Goal: Information Seeking & Learning: Learn about a topic

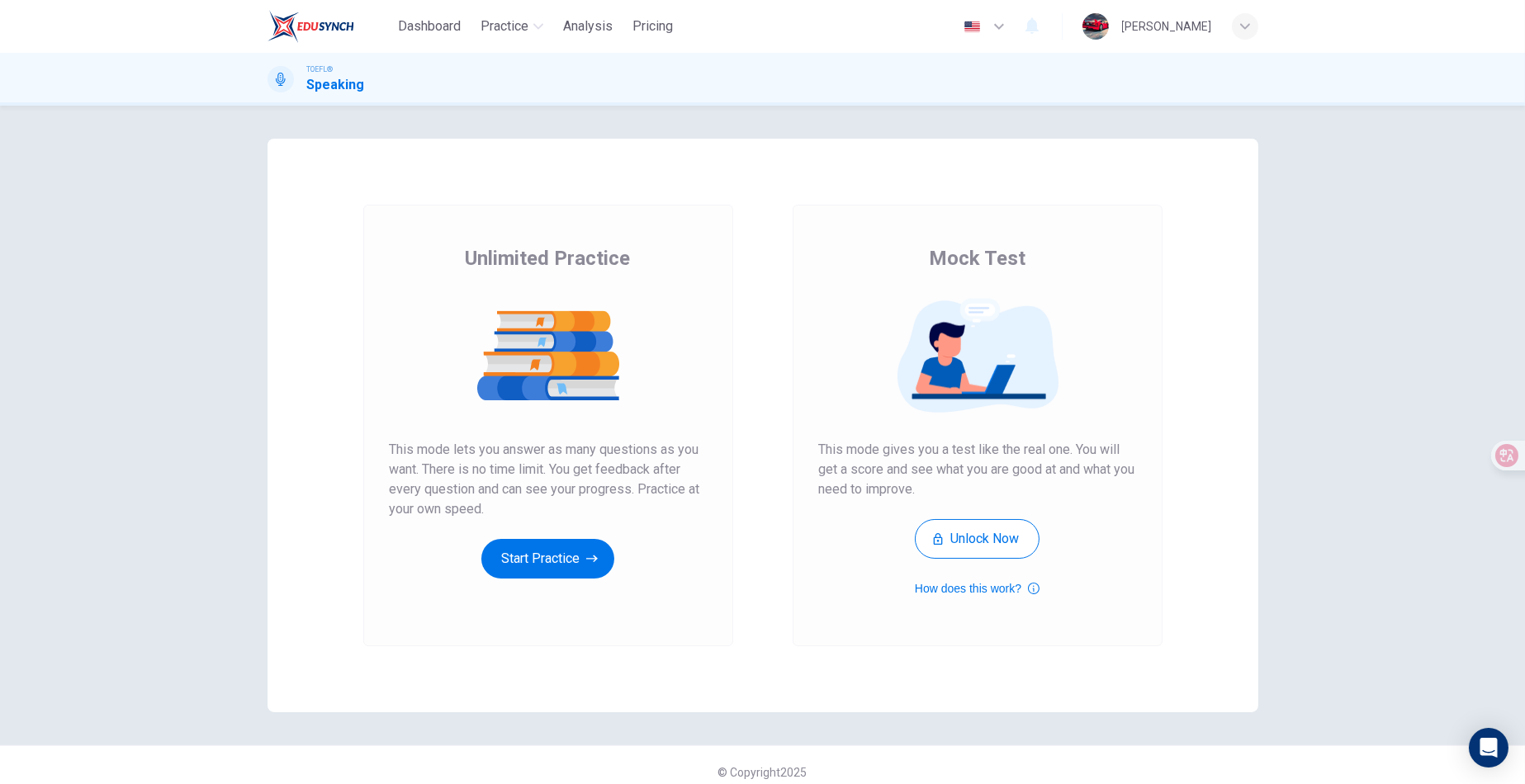
click at [700, 196] on div "Unlimited Practice Mock Test Unlimited Practice This mode lets you answer as ma…" at bounding box center [762, 425] width 991 height 573
click at [562, 564] on button "Start Practice" at bounding box center [547, 559] width 133 height 39
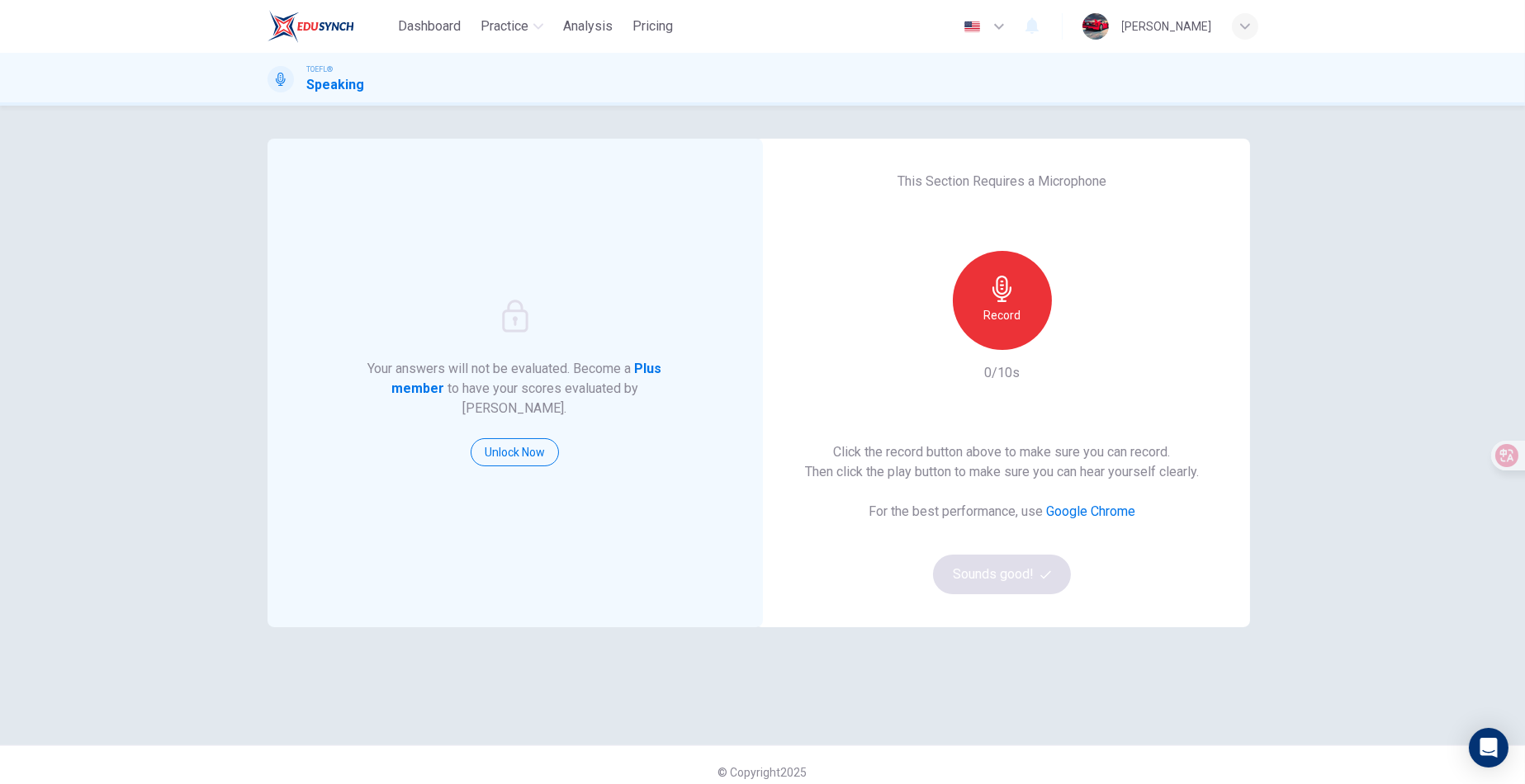
click at [873, 206] on div "This Section Requires a Microphone Record 0/10s Click the record button above t…" at bounding box center [1002, 383] width 495 height 489
click at [996, 302] on div "Record" at bounding box center [1003, 300] width 99 height 99
click at [1006, 313] on h6 "Stop" at bounding box center [1002, 315] width 25 height 20
click at [1016, 588] on button "Sounds good!" at bounding box center [1002, 574] width 139 height 39
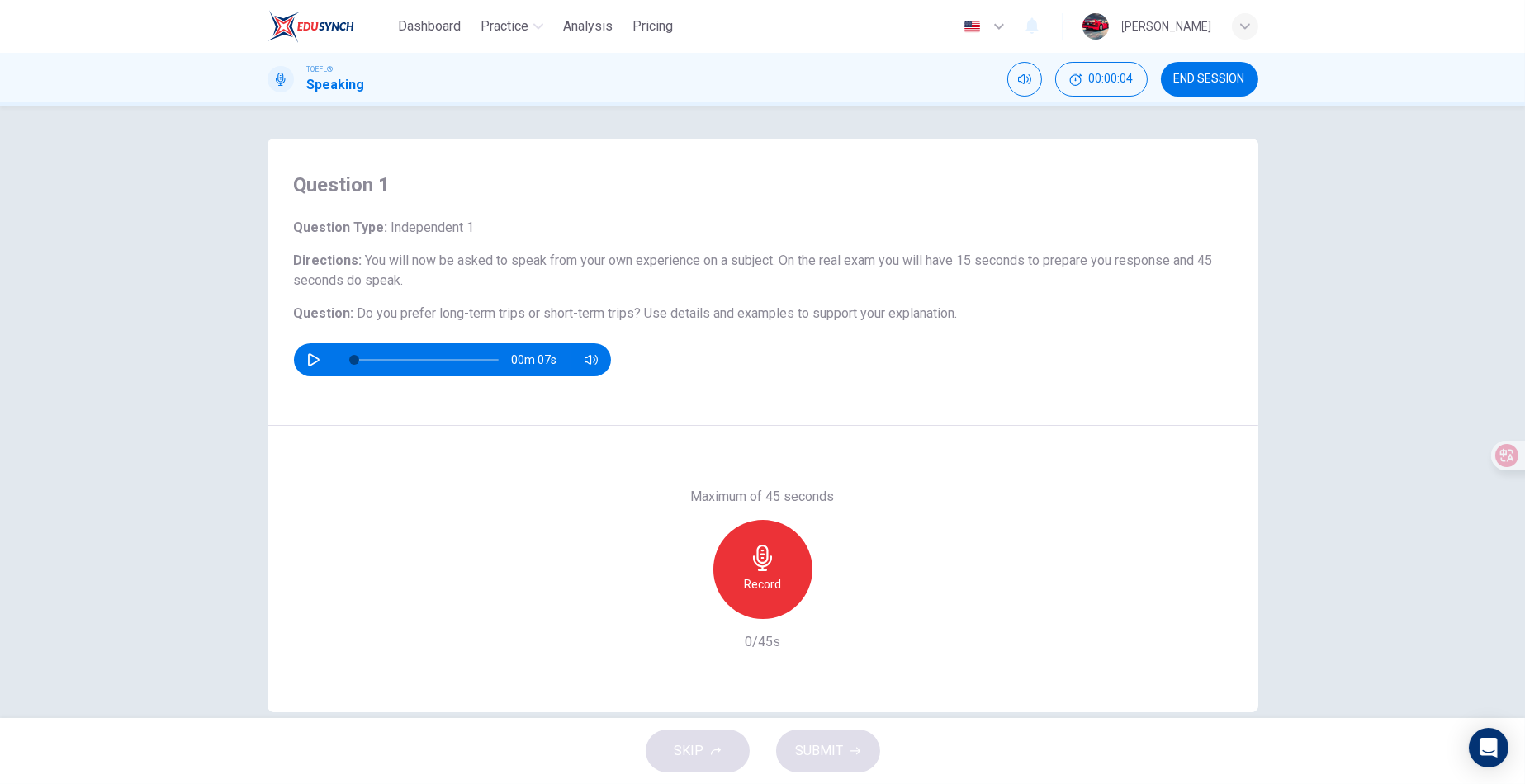
click at [317, 359] on button "button" at bounding box center [313, 359] width 27 height 33
type input "0"
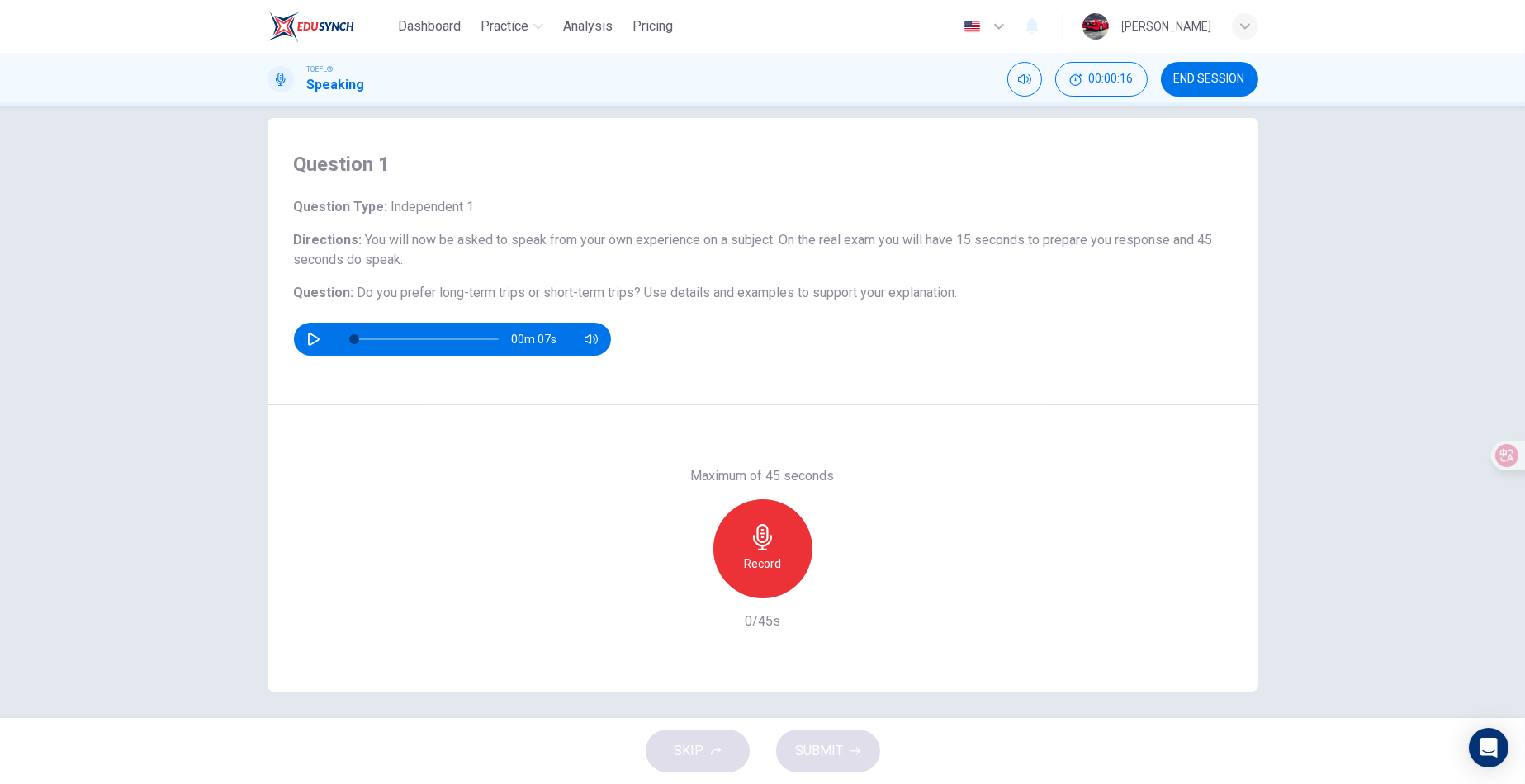
scroll to position [27, 0]
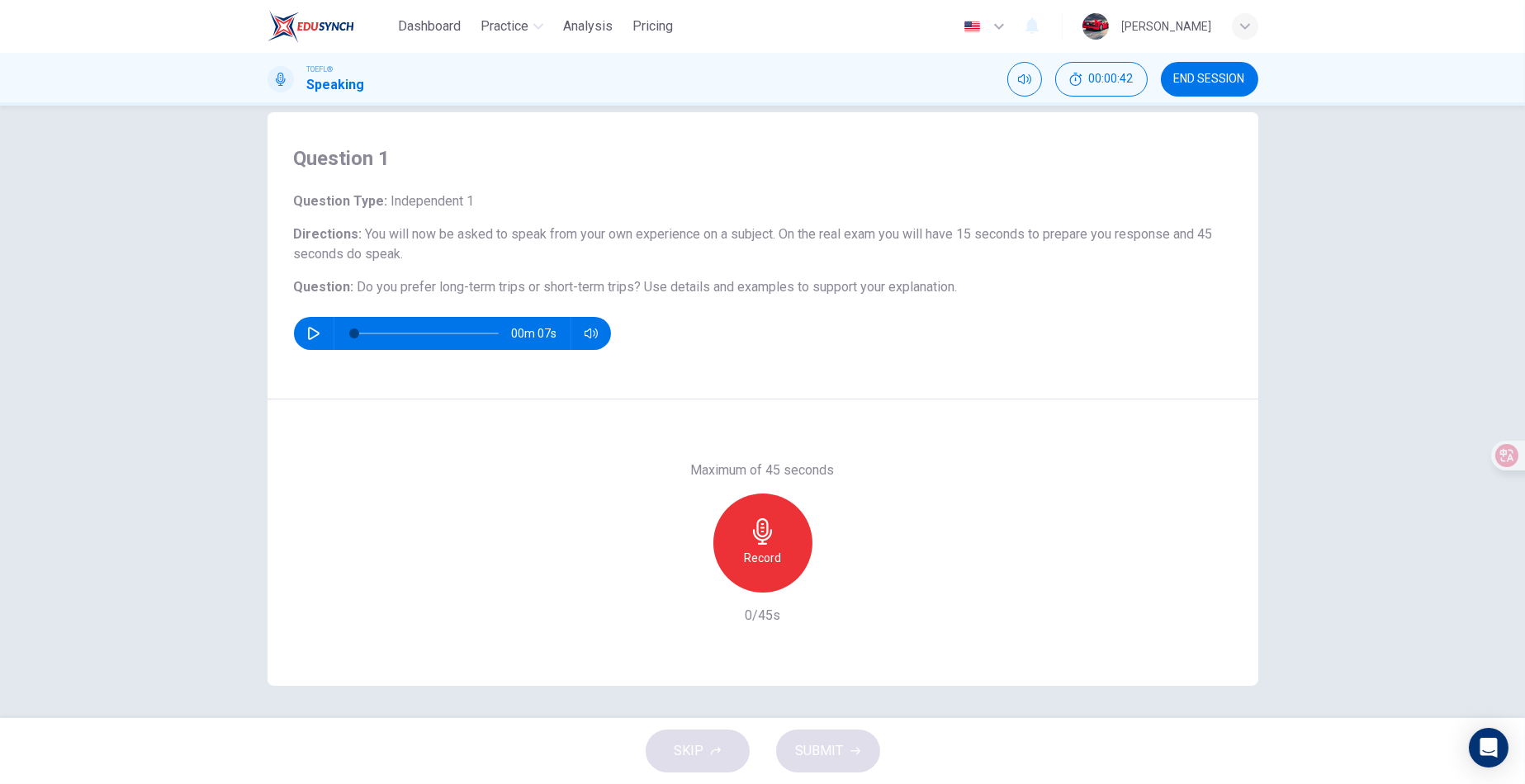
click at [680, 207] on h6 "Question Type : Independent 1" at bounding box center [762, 201] width 938 height 20
click at [783, 523] on div "Record" at bounding box center [763, 543] width 99 height 99
click at [853, 740] on button "SUBMIT" at bounding box center [827, 751] width 104 height 43
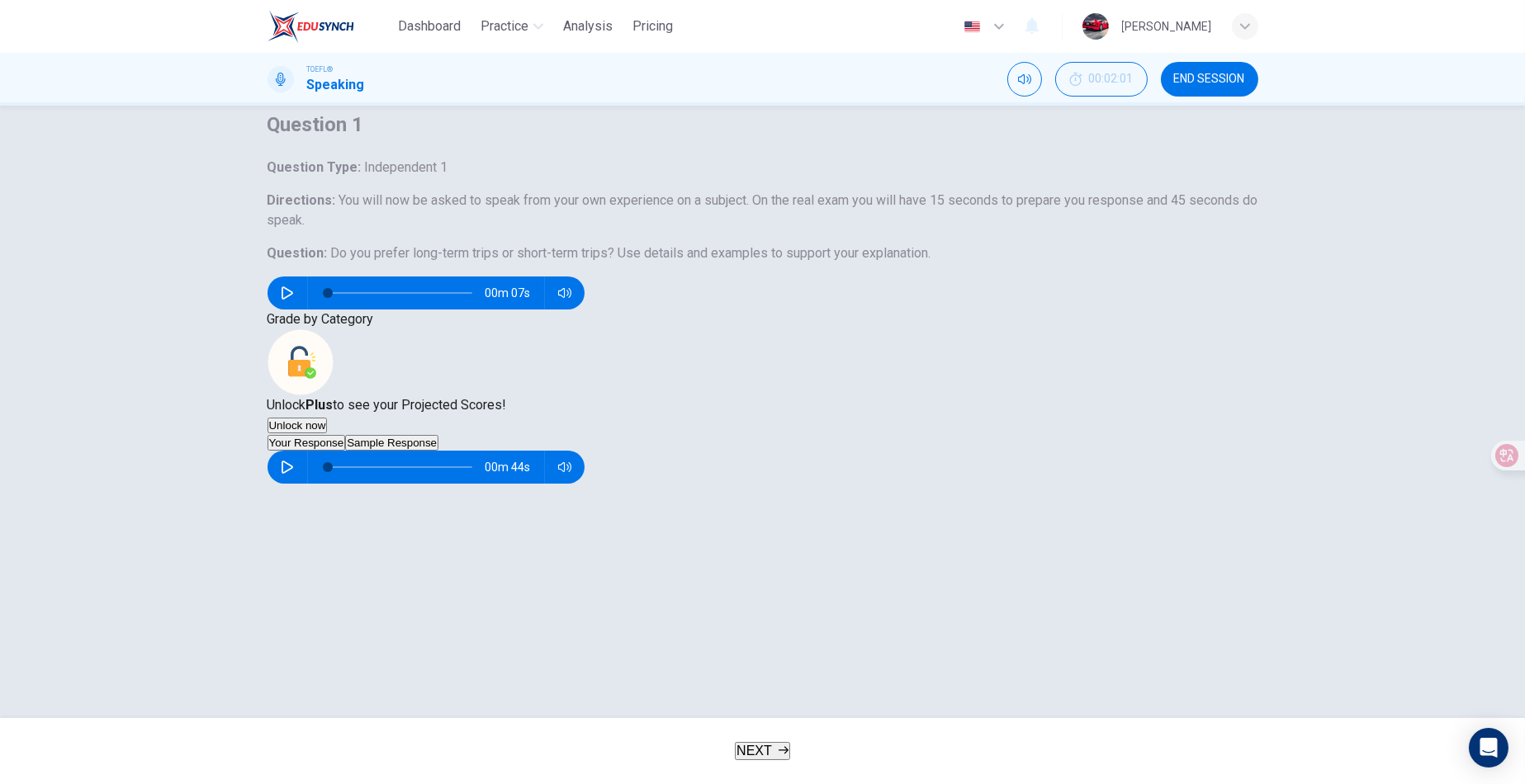
scroll to position [0, 0]
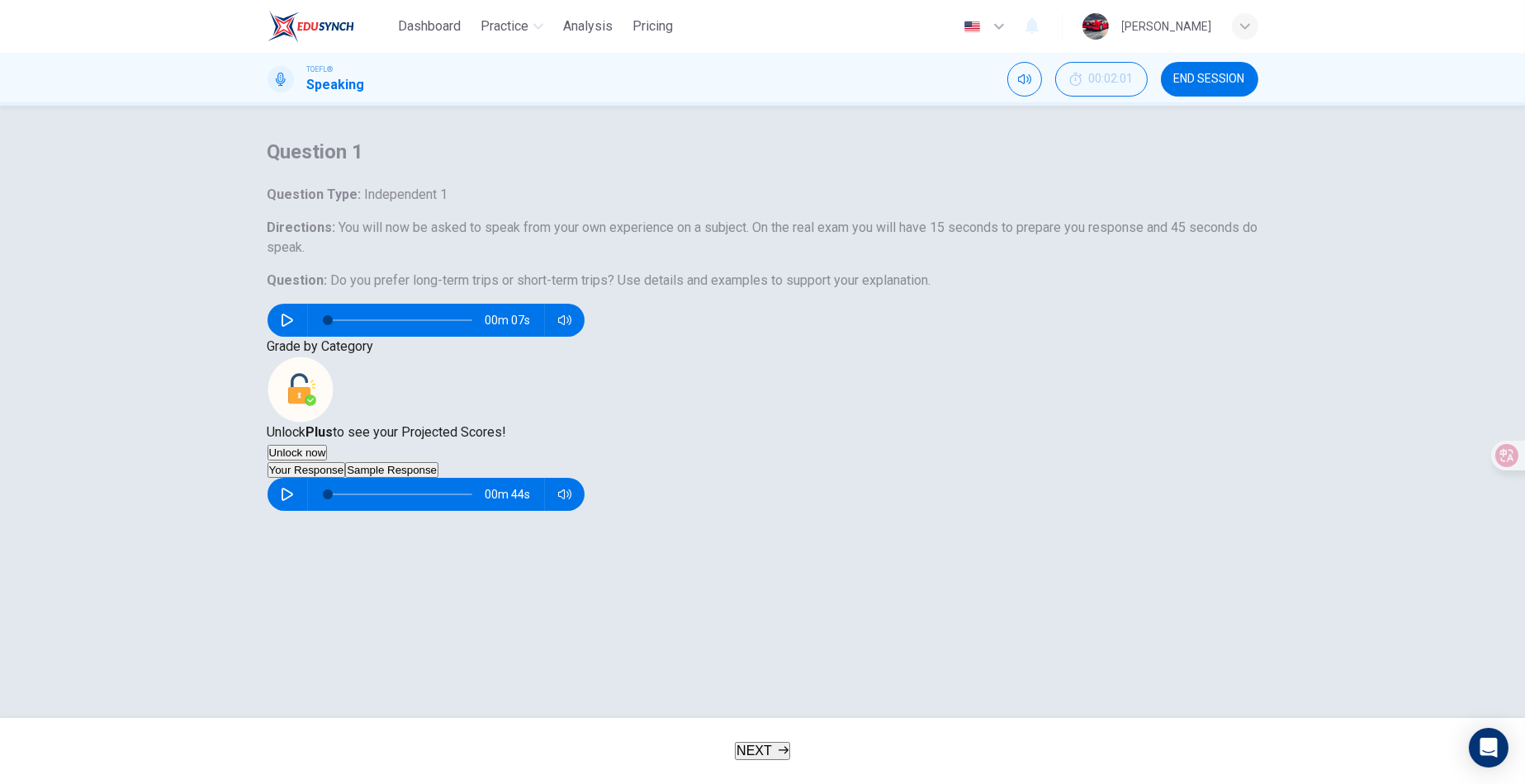
click at [1209, 78] on span "END SESSION" at bounding box center [1209, 79] width 71 height 13
